Goal: Task Accomplishment & Management: Complete application form

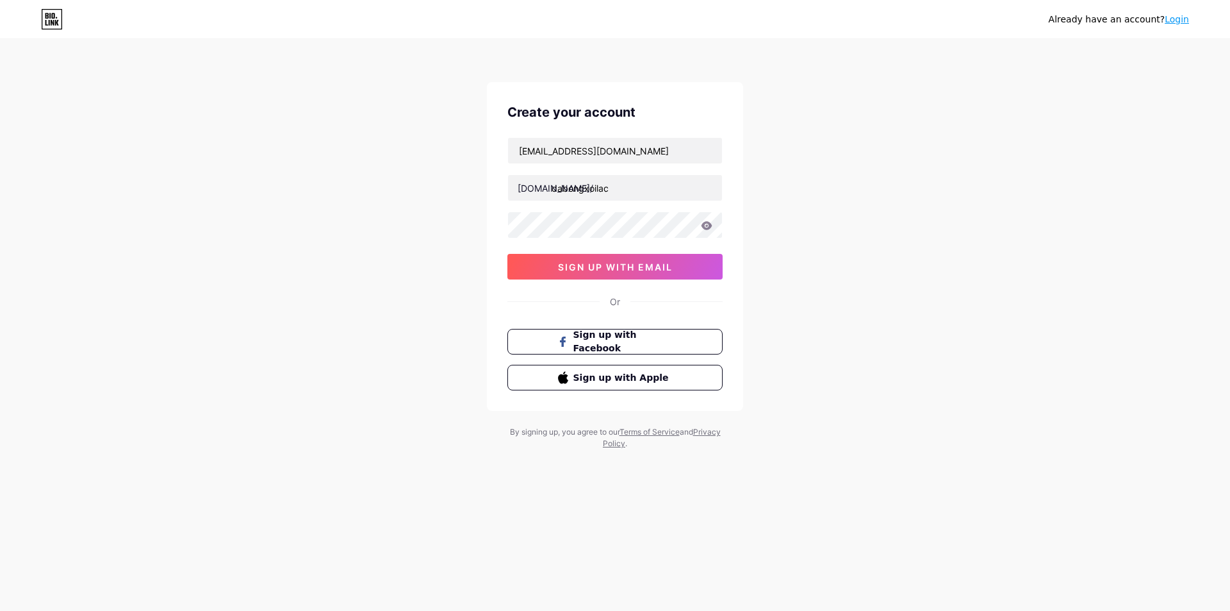
type input "dabongxoilac"
click at [564, 240] on div "dabongxoilac@gmail.com bio.link/ dabongxoilac sign up with email" at bounding box center [615, 208] width 215 height 142
click at [598, 268] on span "sign up with email" at bounding box center [615, 266] width 115 height 11
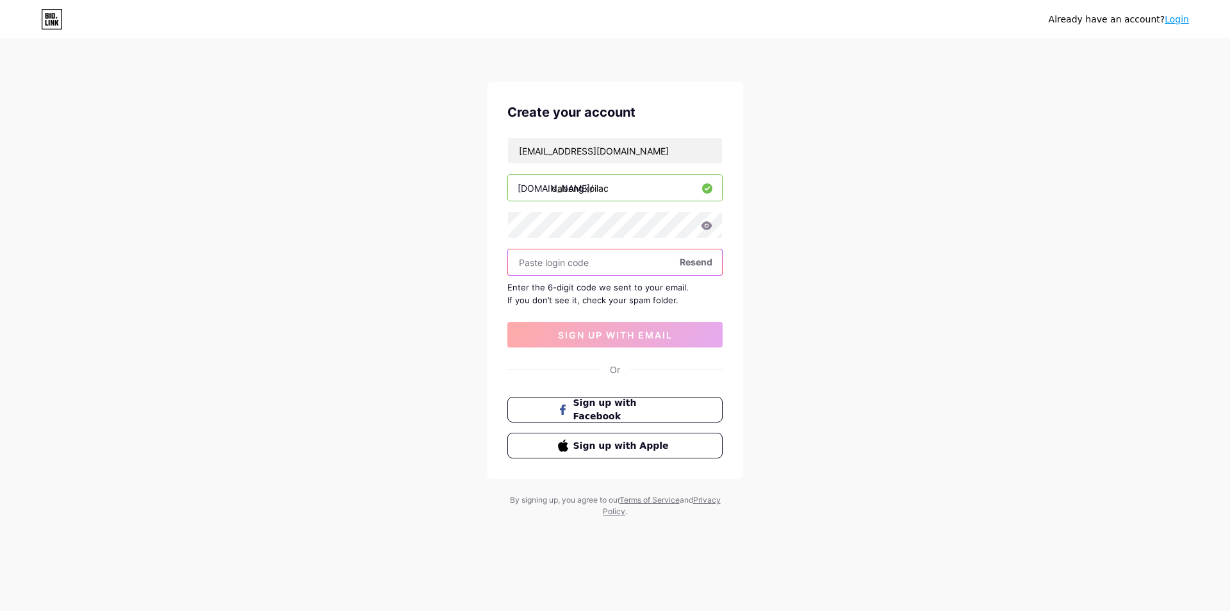
paste input "347119"
click at [620, 261] on input "347119347119" at bounding box center [615, 262] width 214 height 26
type input "347119"
click at [622, 336] on span "sign up with email" at bounding box center [615, 334] width 115 height 11
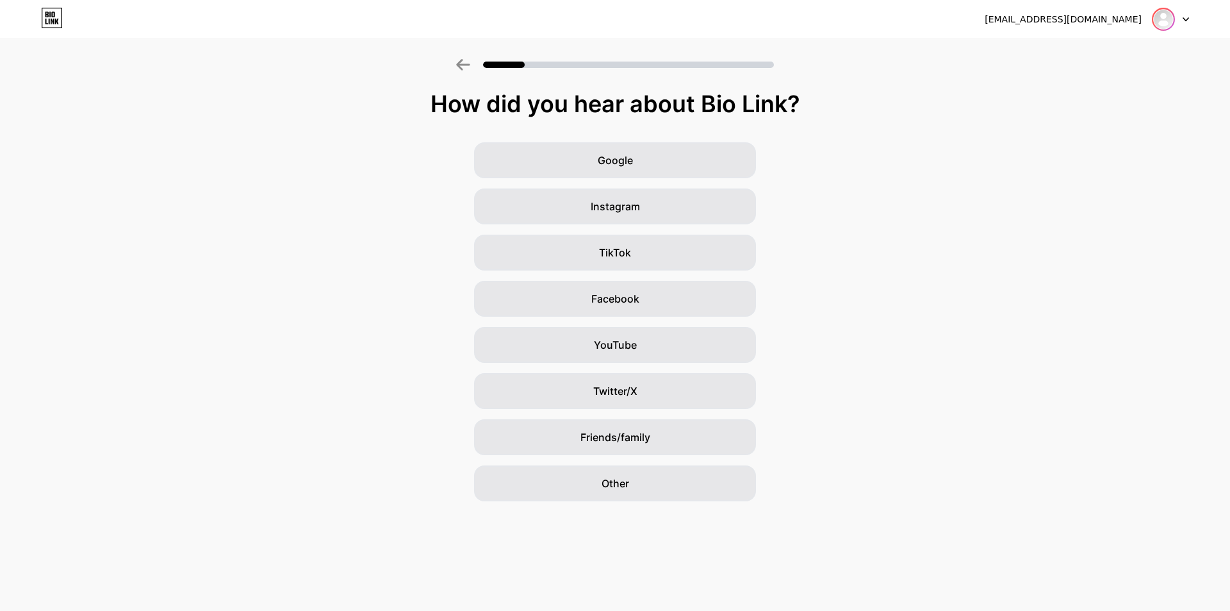
click at [1160, 22] on img at bounding box center [1163, 19] width 21 height 21
click at [622, 208] on span "Instagram" at bounding box center [615, 206] width 49 height 15
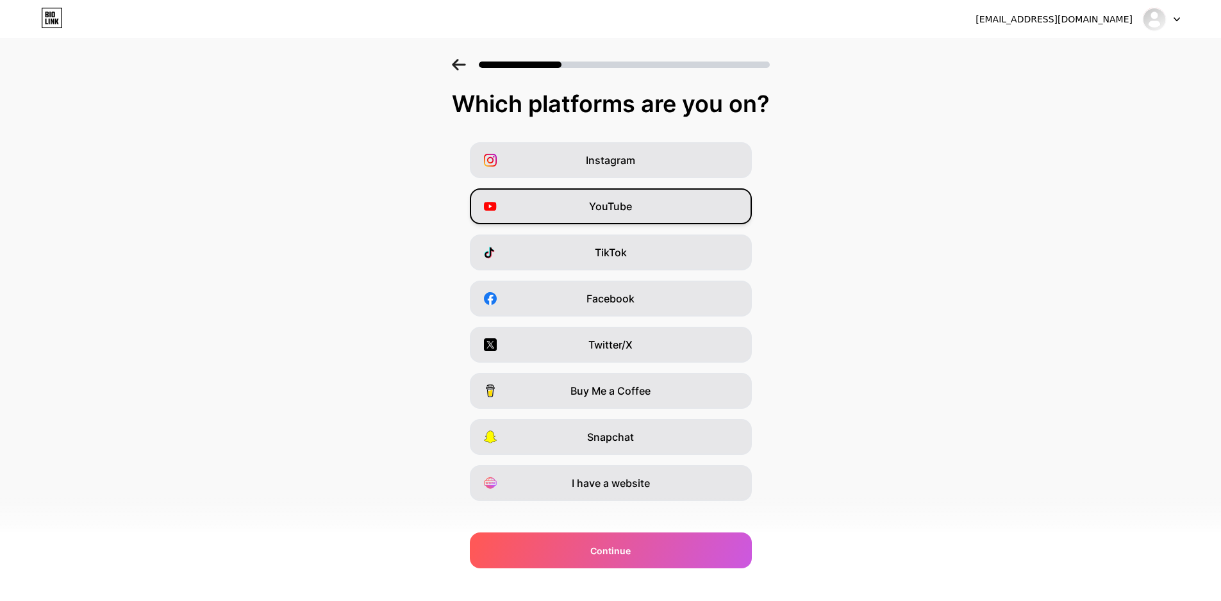
click at [739, 202] on div "YouTube" at bounding box center [611, 206] width 282 height 36
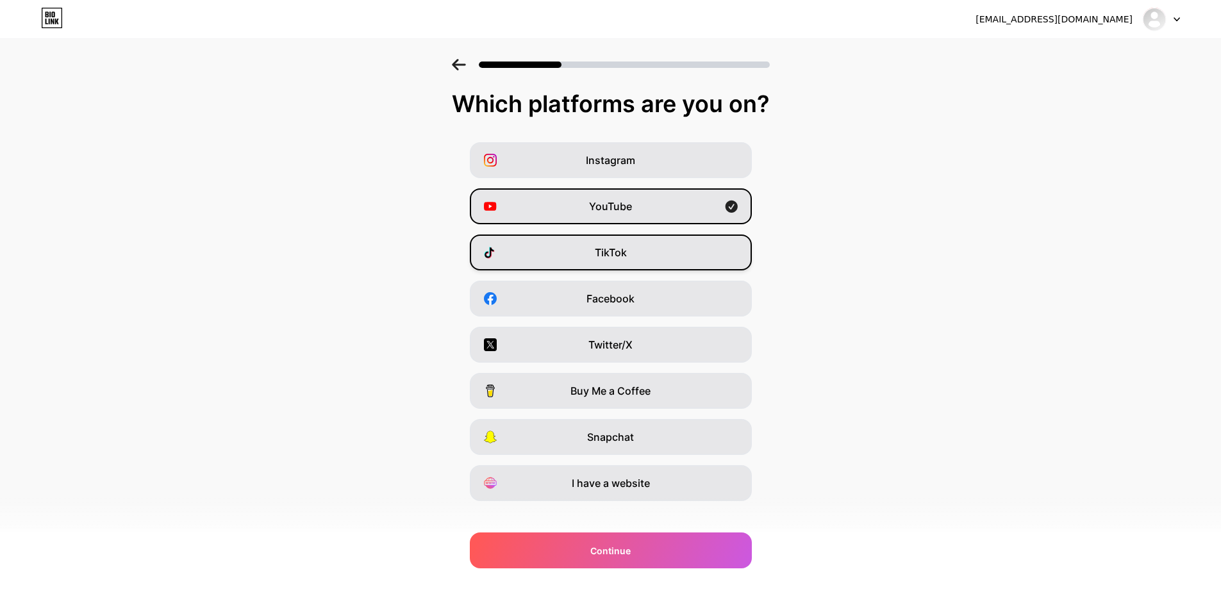
click at [656, 253] on div "TikTok" at bounding box center [611, 253] width 282 height 36
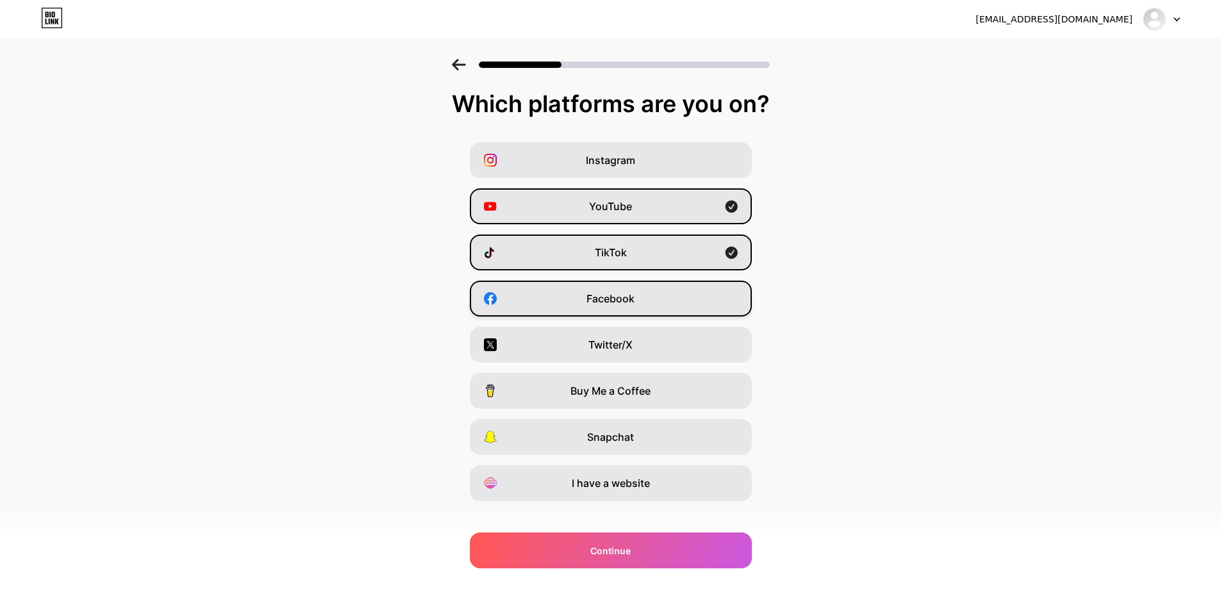
click at [665, 302] on div "Facebook" at bounding box center [611, 299] width 282 height 36
click at [679, 349] on div "Twitter/X" at bounding box center [611, 345] width 282 height 36
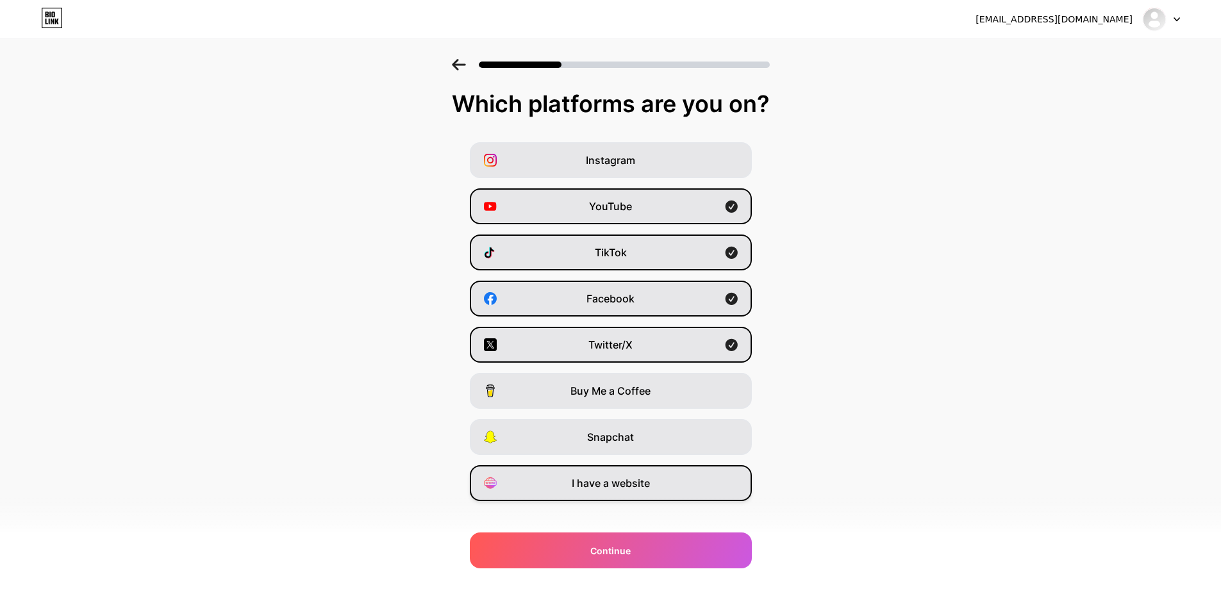
drag, startPoint x: 672, startPoint y: 488, endPoint x: 682, endPoint y: 605, distance: 117.7
click at [672, 491] on div "I have a website" at bounding box center [611, 483] width 282 height 36
drag, startPoint x: 674, startPoint y: 550, endPoint x: 199, endPoint y: 343, distance: 517.7
click at [675, 550] on div "Continue" at bounding box center [611, 551] width 282 height 36
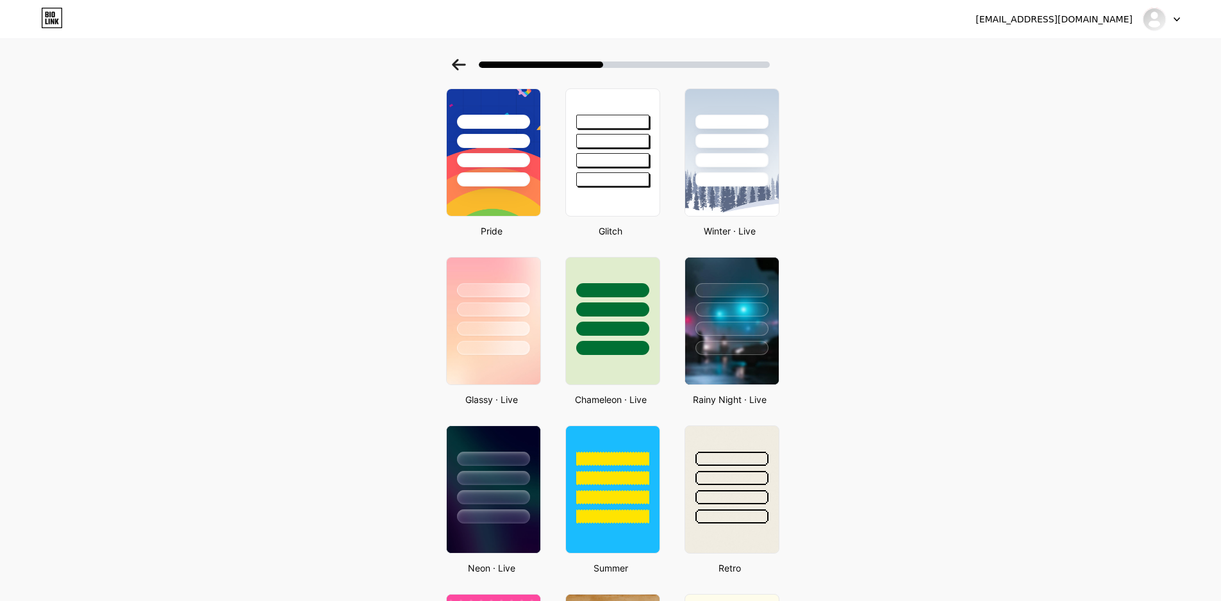
scroll to position [128, 0]
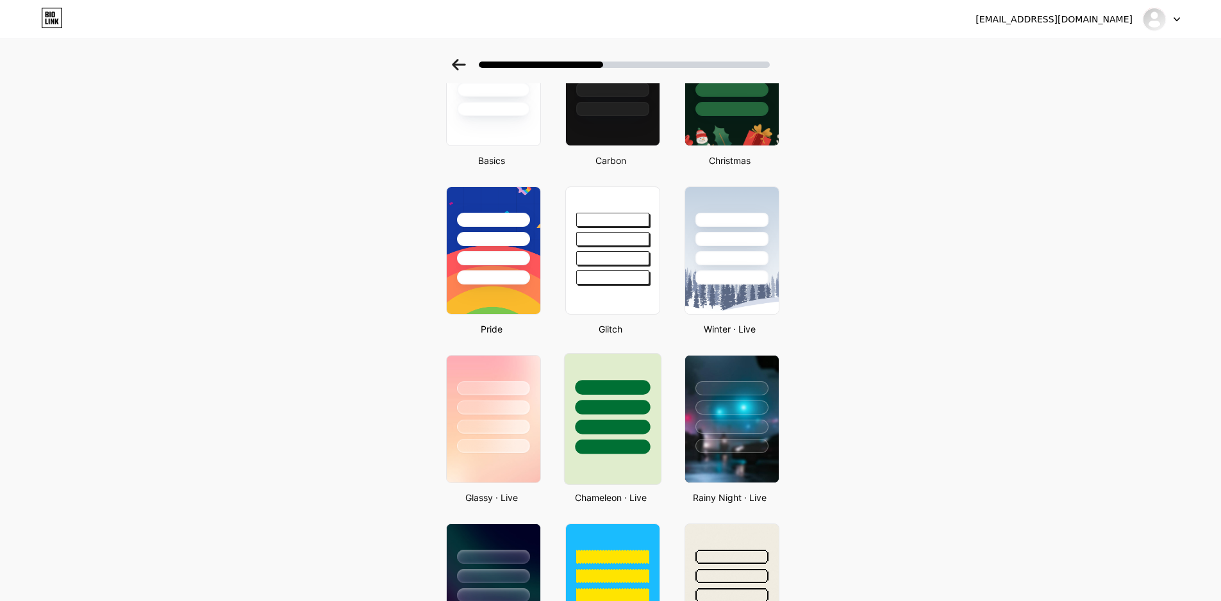
click at [643, 406] on div at bounding box center [612, 407] width 75 height 15
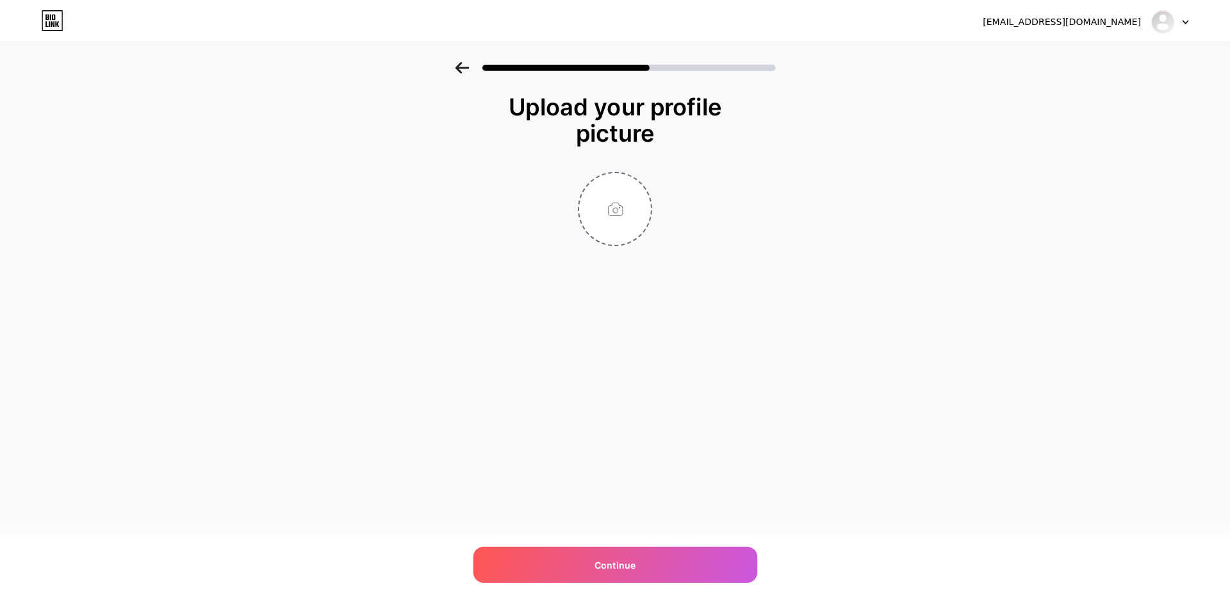
scroll to position [0, 0]
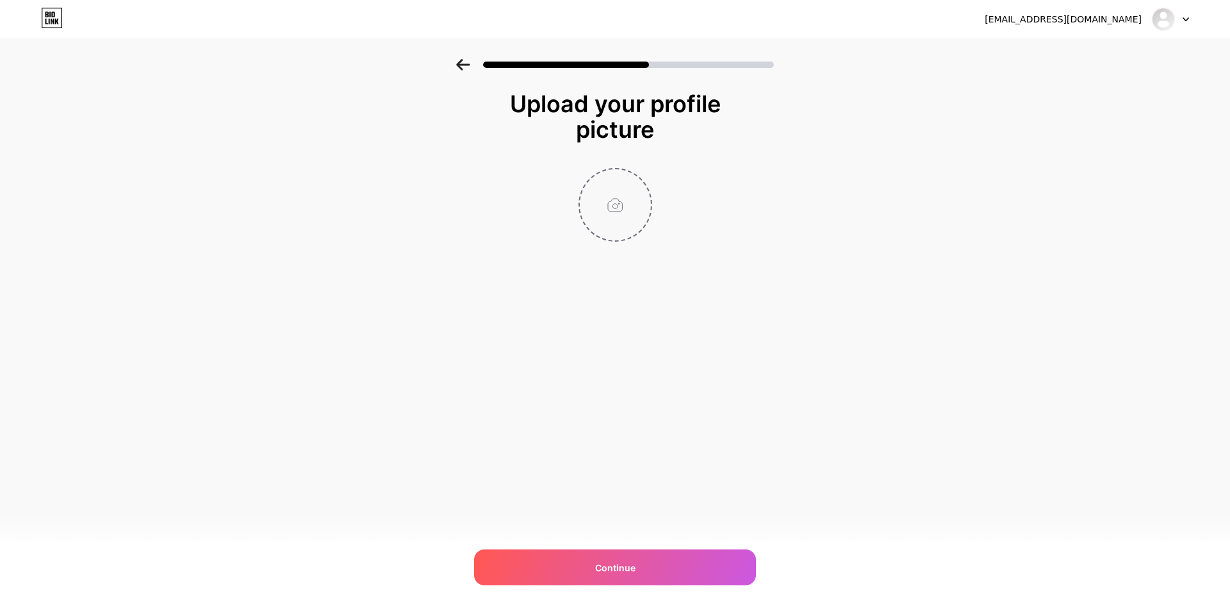
click at [585, 221] on input "file" at bounding box center [615, 204] width 71 height 71
type input "C:\fakepath\logo-xoilac86.jpg"
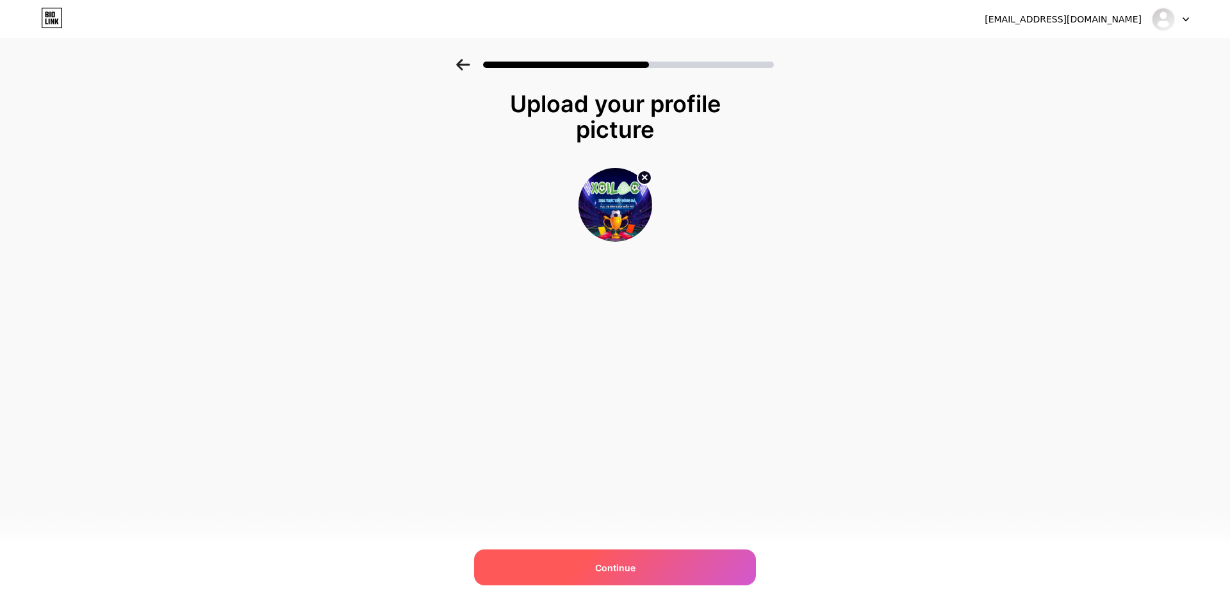
click at [615, 565] on span "Continue" at bounding box center [615, 567] width 40 height 13
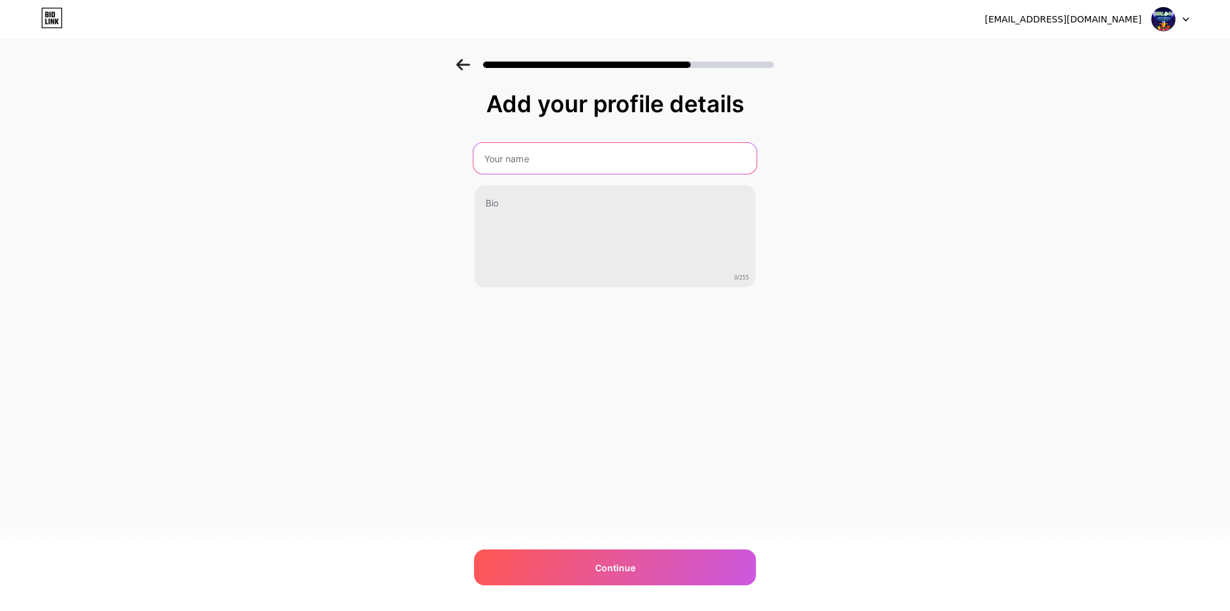
drag, startPoint x: 547, startPoint y: 146, endPoint x: 565, endPoint y: 172, distance: 31.7
click at [547, 145] on input "text" at bounding box center [615, 158] width 283 height 31
type input "Da bong Xoilac"
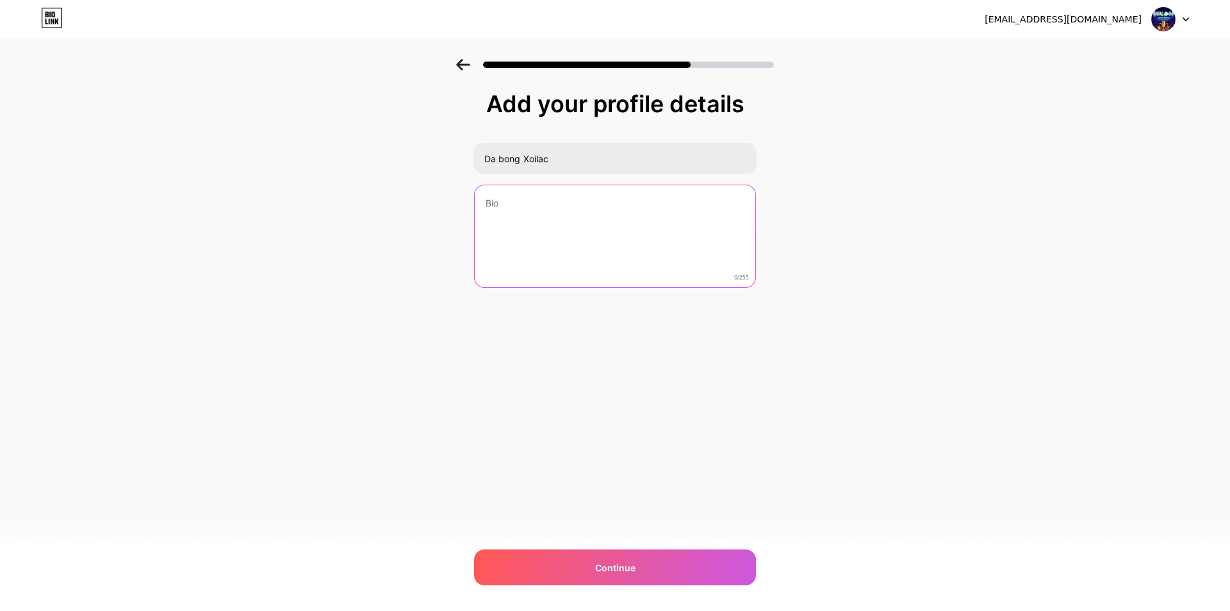
click at [517, 220] on textarea at bounding box center [615, 236] width 281 height 103
paste textarea "Phat song truc tiep bong da ngon tai Xoilac TV duong truyen toc do cao, on dinh…"
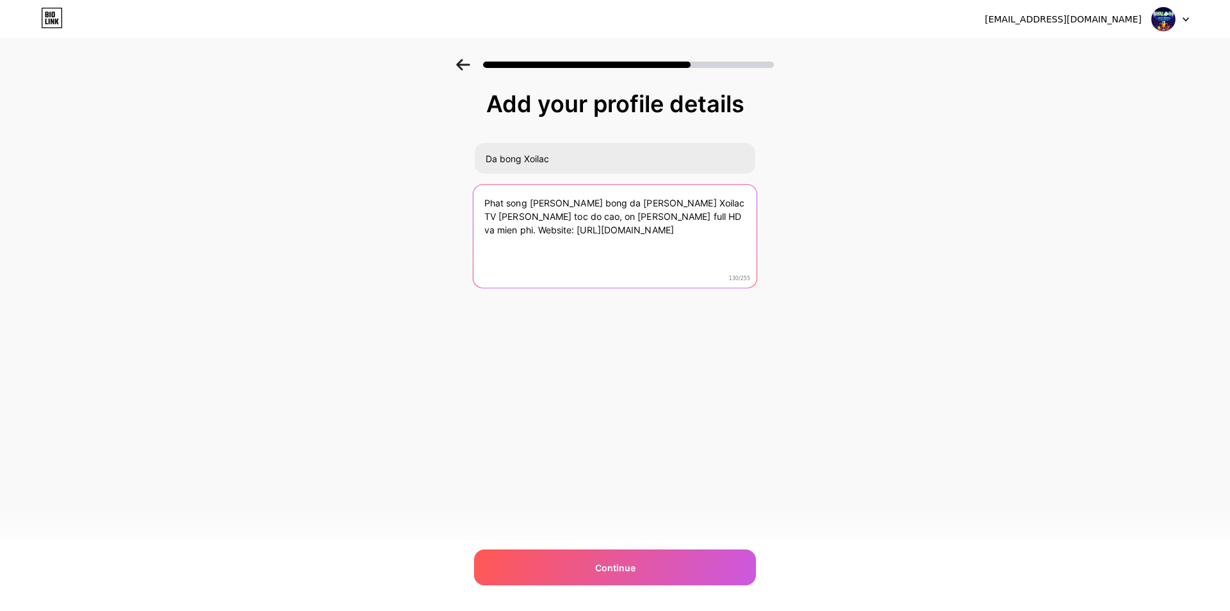
click at [621, 217] on textarea "Phat song truc tiep bong da ngon tai Xoilac TV duong truyen toc do cao, on dinh…" at bounding box center [615, 237] width 283 height 104
type textarea "Phat song truc tiep bong da ngon tai Xoilac TV duong truyen toc do cao, on dinh…"
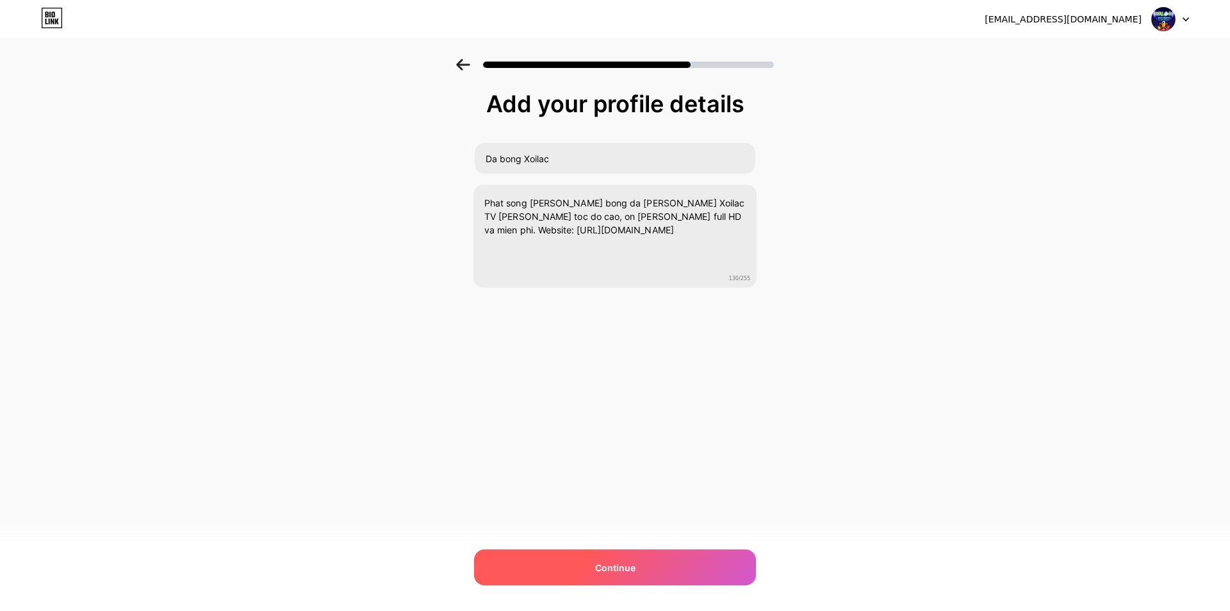
click at [617, 567] on span "Continue" at bounding box center [615, 567] width 40 height 13
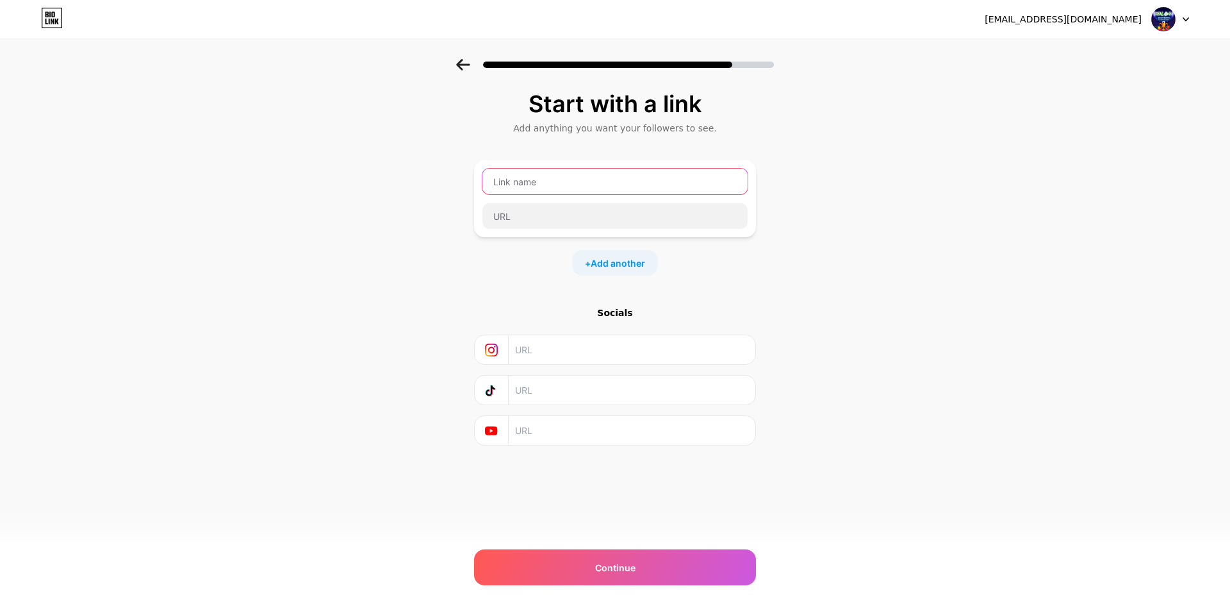
click at [571, 182] on input "text" at bounding box center [615, 182] width 265 height 26
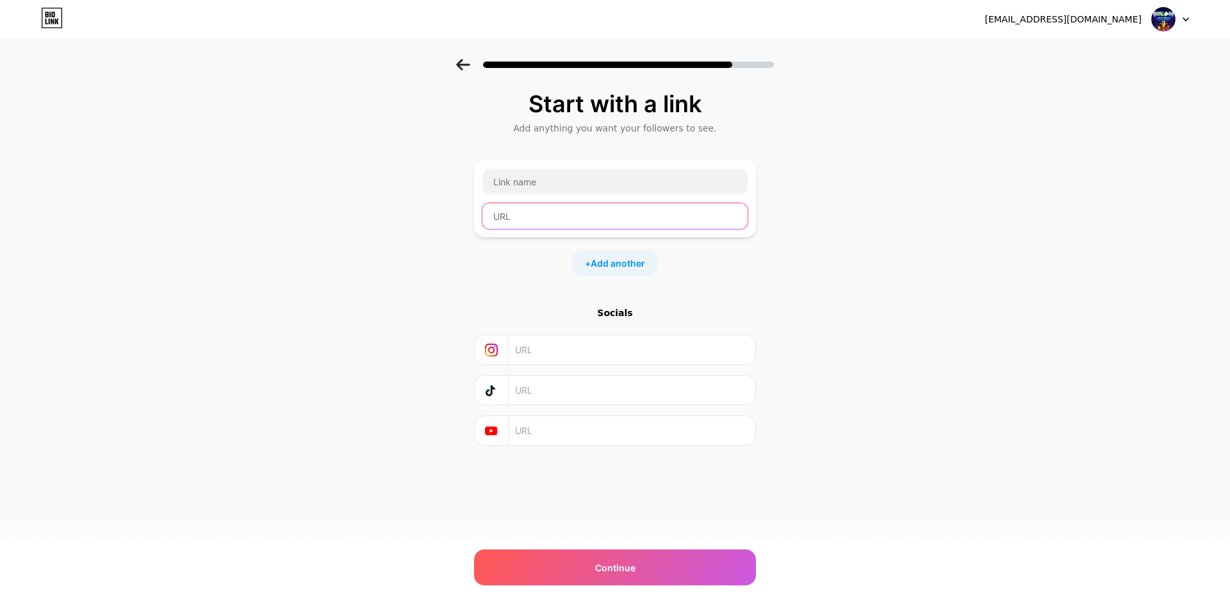
click at [572, 211] on input "text" at bounding box center [615, 216] width 265 height 26
paste input "https://xoilac86.tv/"
type input "https://xoilac86.tv/"
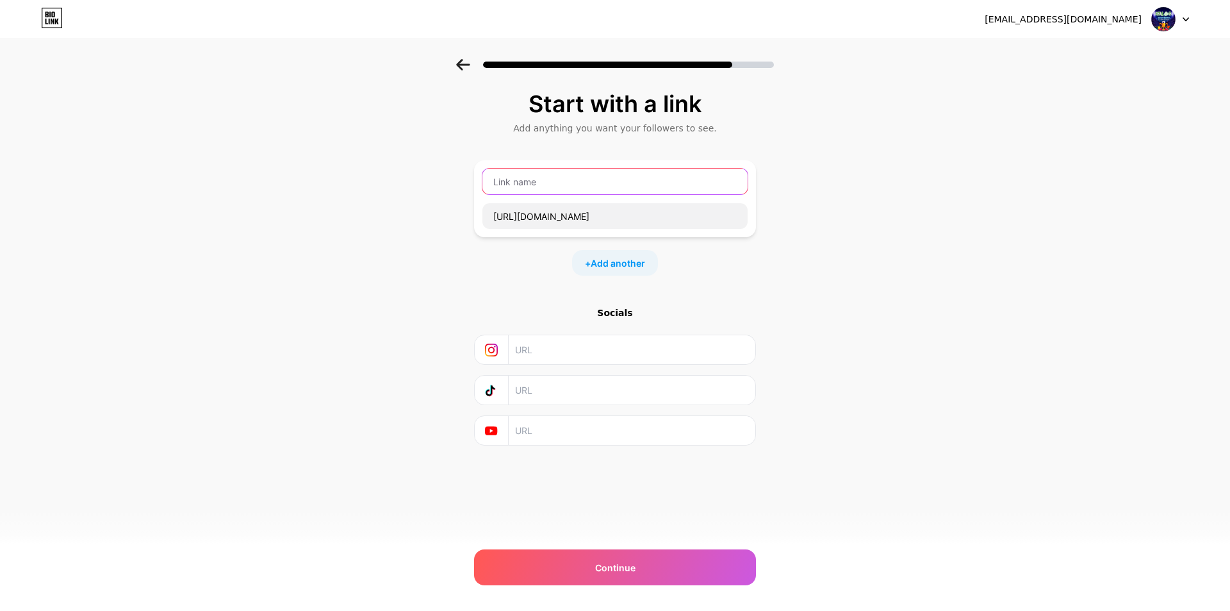
click at [574, 178] on input "text" at bounding box center [615, 182] width 265 height 26
paste input "Website"
click at [530, 180] on input "Website" at bounding box center [615, 182] width 265 height 26
type input "Website Xoilac TV"
click at [596, 344] on input "text" at bounding box center [631, 349] width 233 height 29
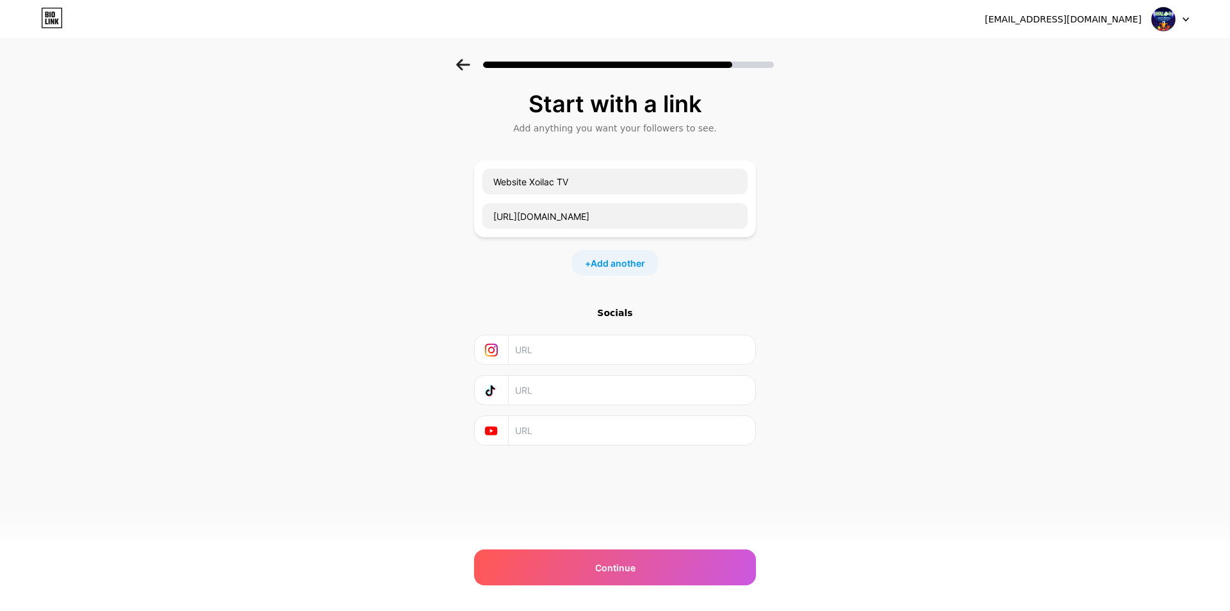
click at [550, 385] on input "text" at bounding box center [631, 390] width 233 height 29
paste input "https://www.tiktok.com/@xoilactvnet"
click at [627, 386] on input "text" at bounding box center [631, 390] width 233 height 29
type input "https://www.tiktok.com/@xoilactvnet"
paste input "https://www.youtube.com/channel/UCN6PVy4UDI_b4rD8PdLgSvQ/about"
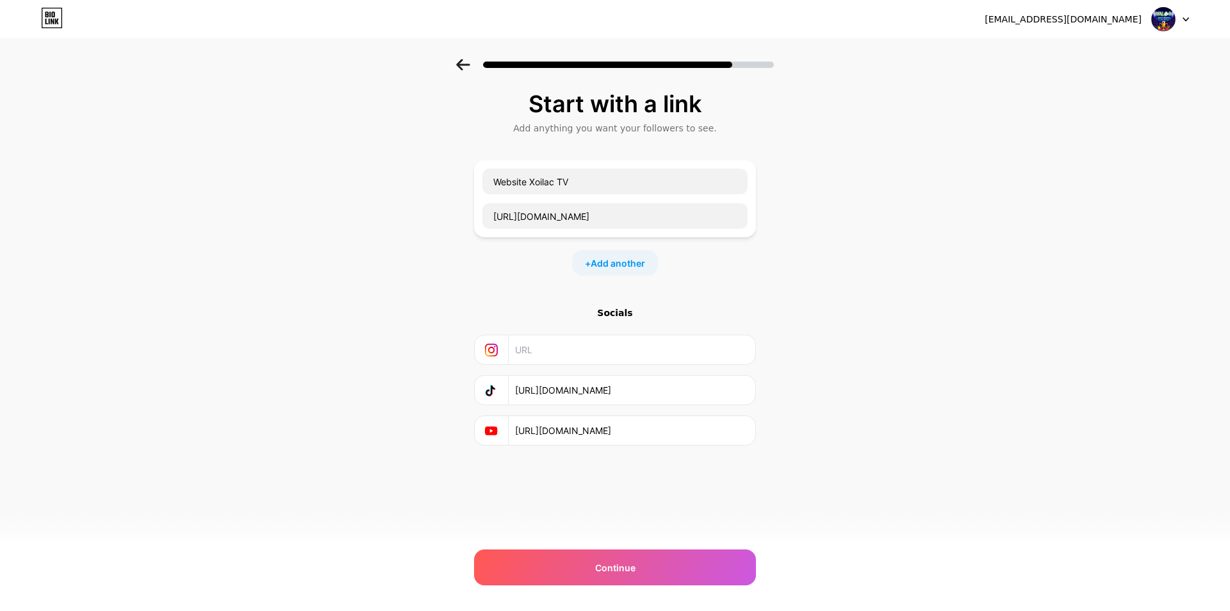
click at [575, 434] on input "https://www.youtube.com/channel/UCN6PVy4UDI_b4rD8PdLgSvQ/about" at bounding box center [631, 430] width 233 height 29
type input "https://www.youtube.com/channel/UCN6PVy4UDI_b4rD8PdLgSvQ/about"
click at [609, 566] on span "Continue" at bounding box center [615, 567] width 40 height 13
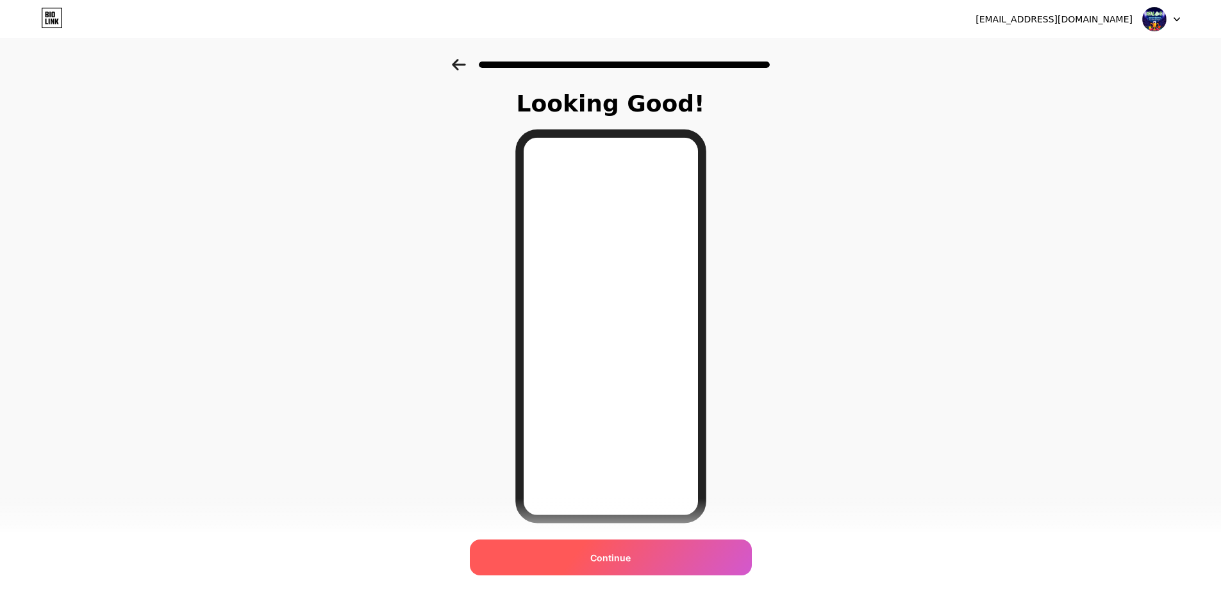
click at [636, 559] on div "Continue" at bounding box center [611, 558] width 282 height 36
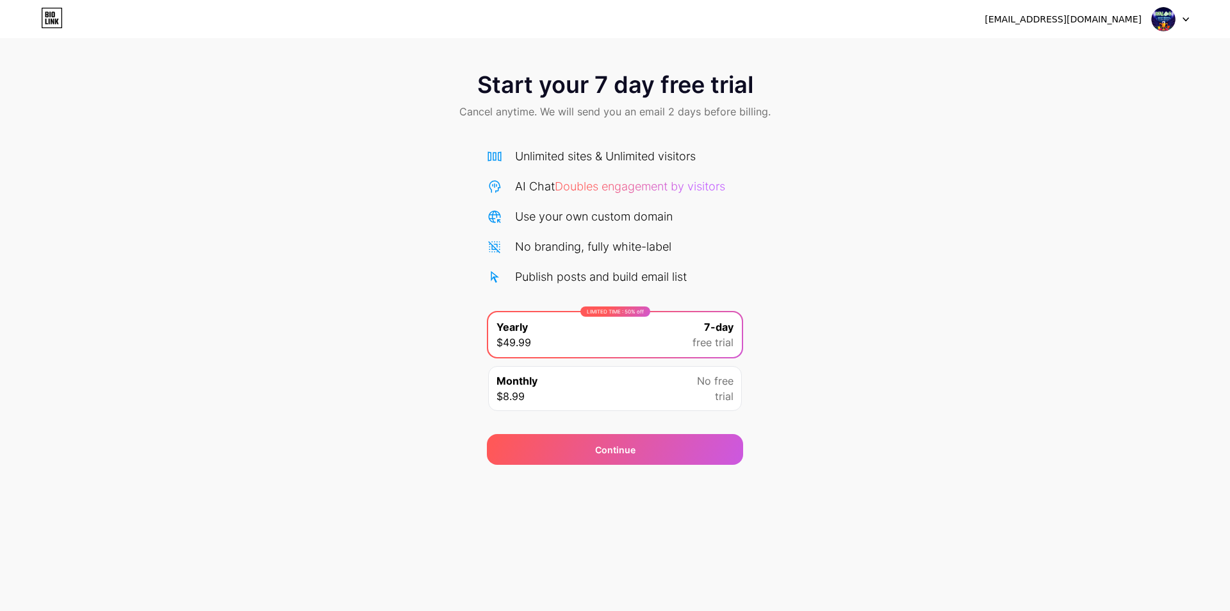
click at [1159, 31] on div "dabongxoilac@gmail.com Logout" at bounding box center [615, 19] width 1230 height 38
click at [1161, 26] on img at bounding box center [1164, 19] width 24 height 24
click at [681, 189] on span "Doubles engagement by visitors" at bounding box center [640, 185] width 170 height 13
click at [1168, 19] on img at bounding box center [1164, 19] width 24 height 24
click at [1053, 15] on div "[EMAIL_ADDRESS][DOMAIN_NAME]" at bounding box center [1063, 19] width 157 height 13
